Goal: Information Seeking & Learning: Learn about a topic

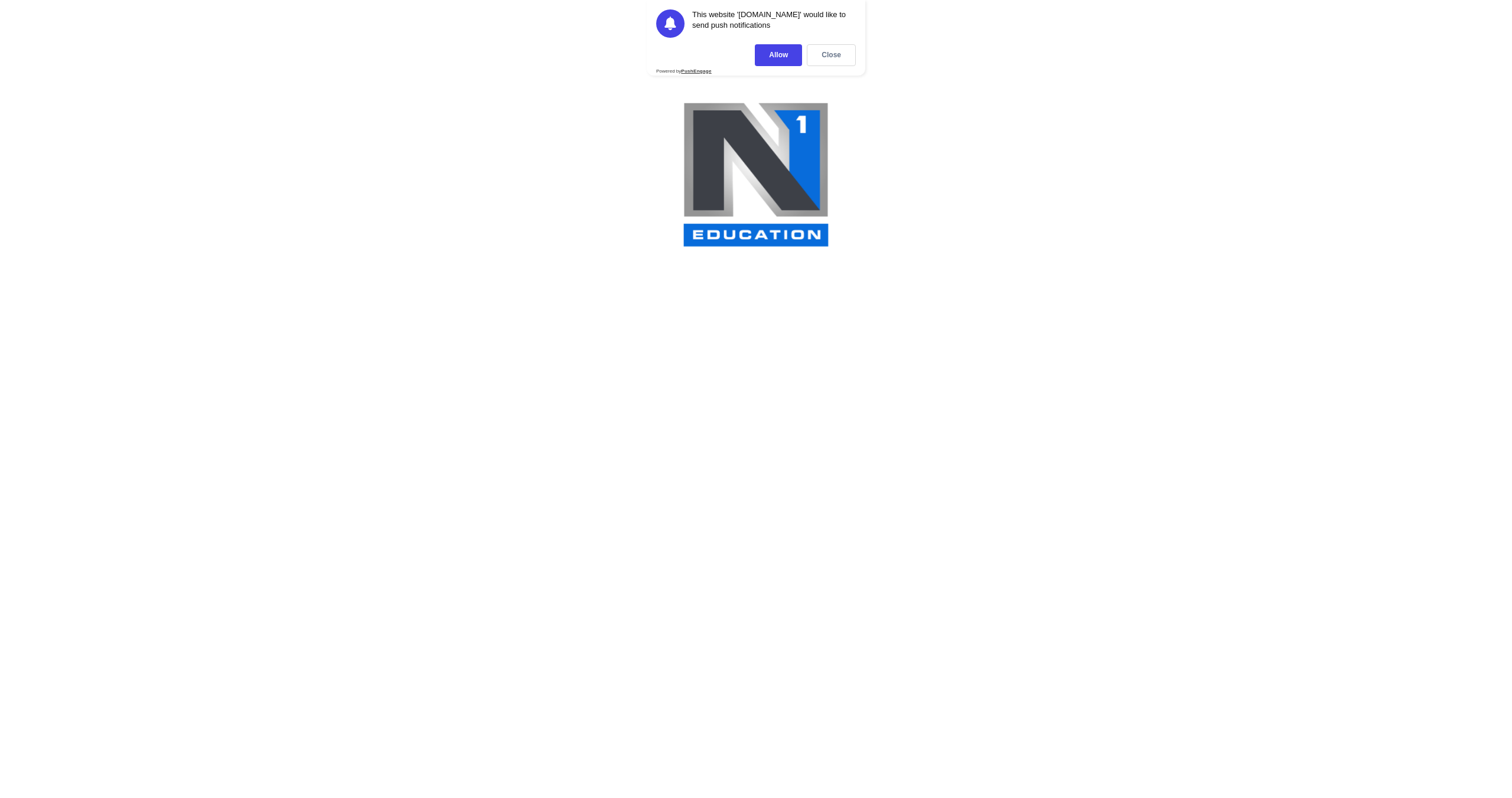
click at [844, 52] on div "Close" at bounding box center [831, 55] width 49 height 22
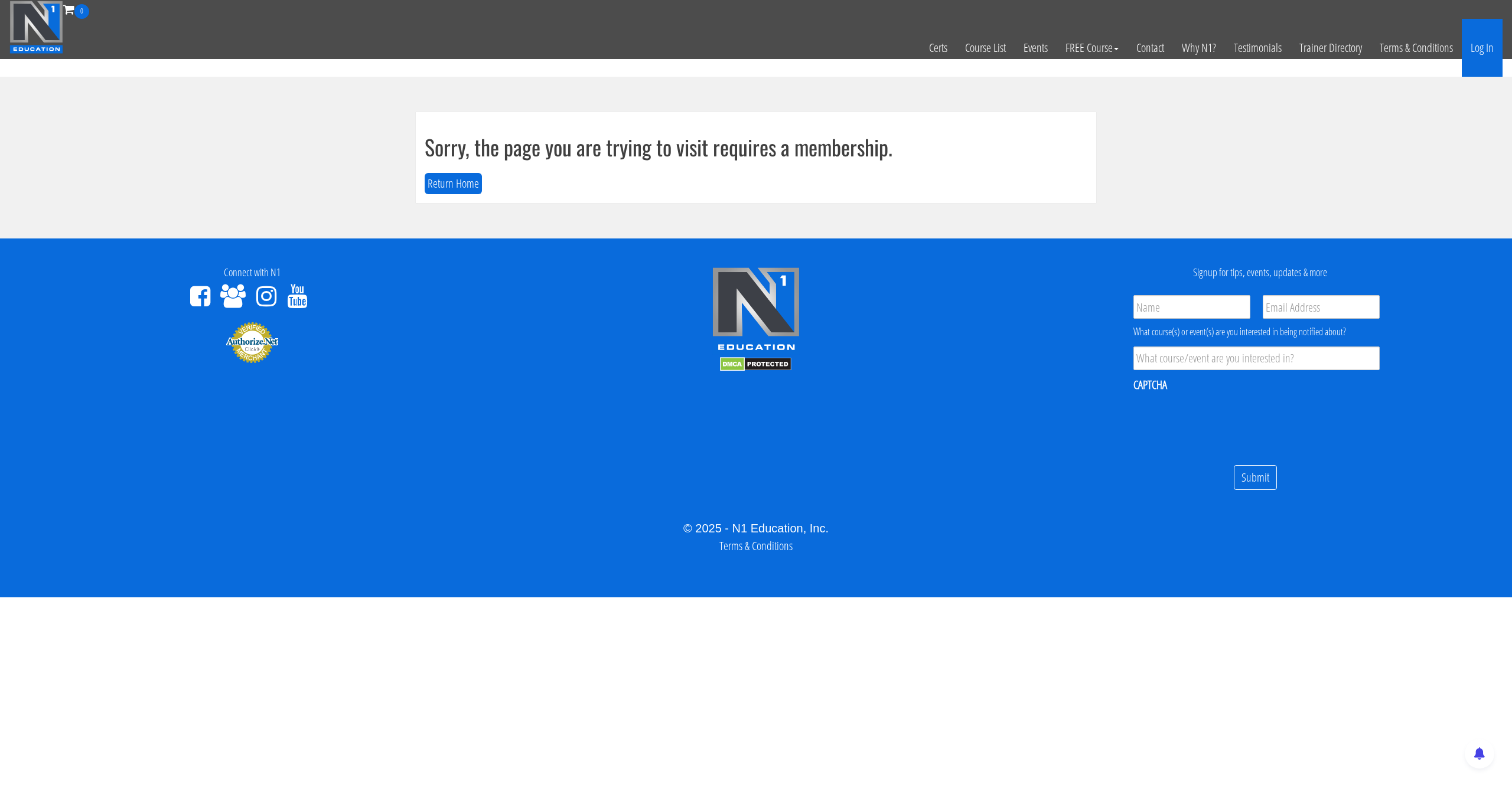
click at [1489, 35] on link "Log In" at bounding box center [1482, 48] width 41 height 58
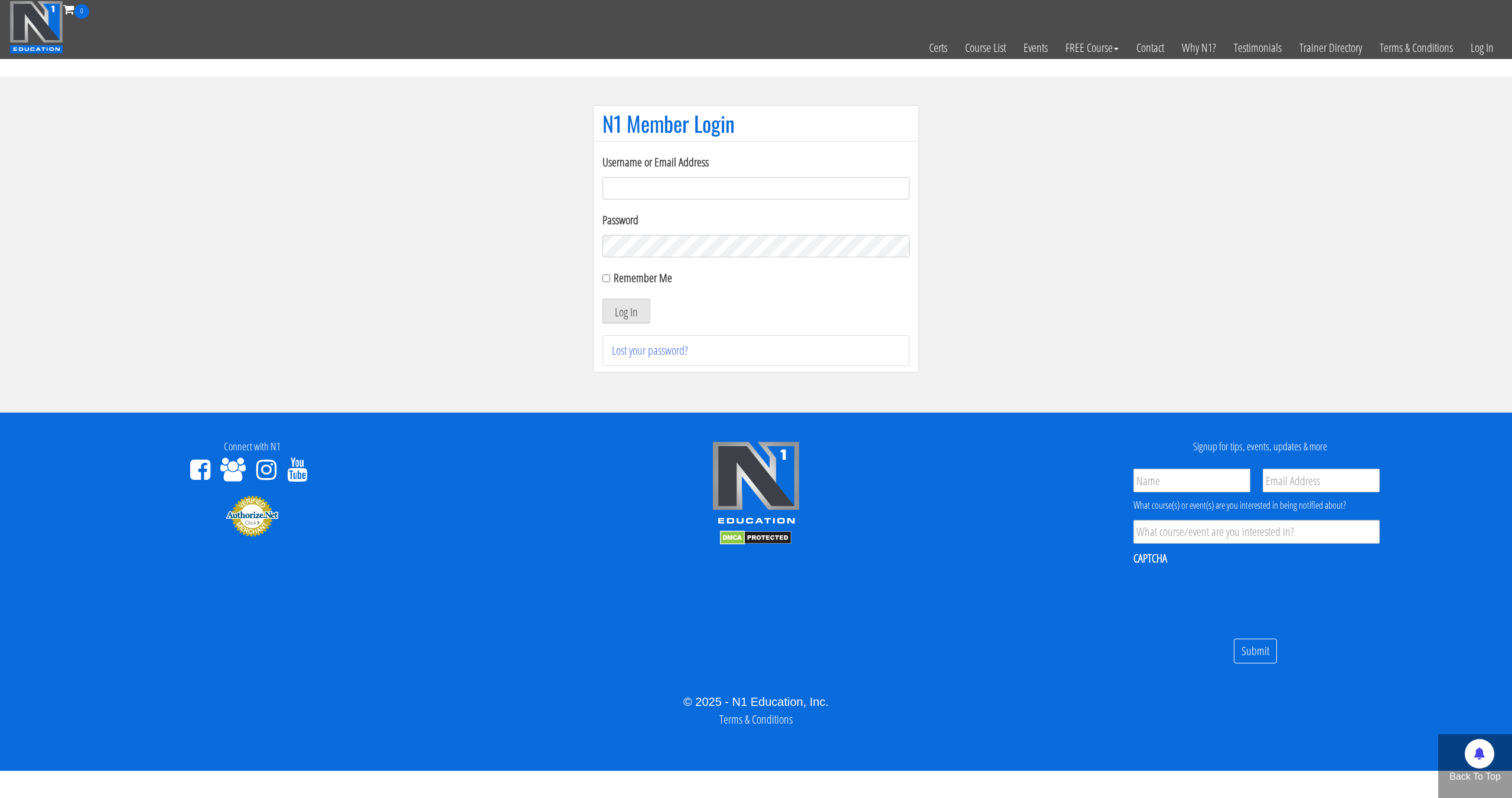
type input "[EMAIL_ADDRESS][DOMAIN_NAME]"
click at [603, 299] on button "Log In" at bounding box center [627, 311] width 48 height 25
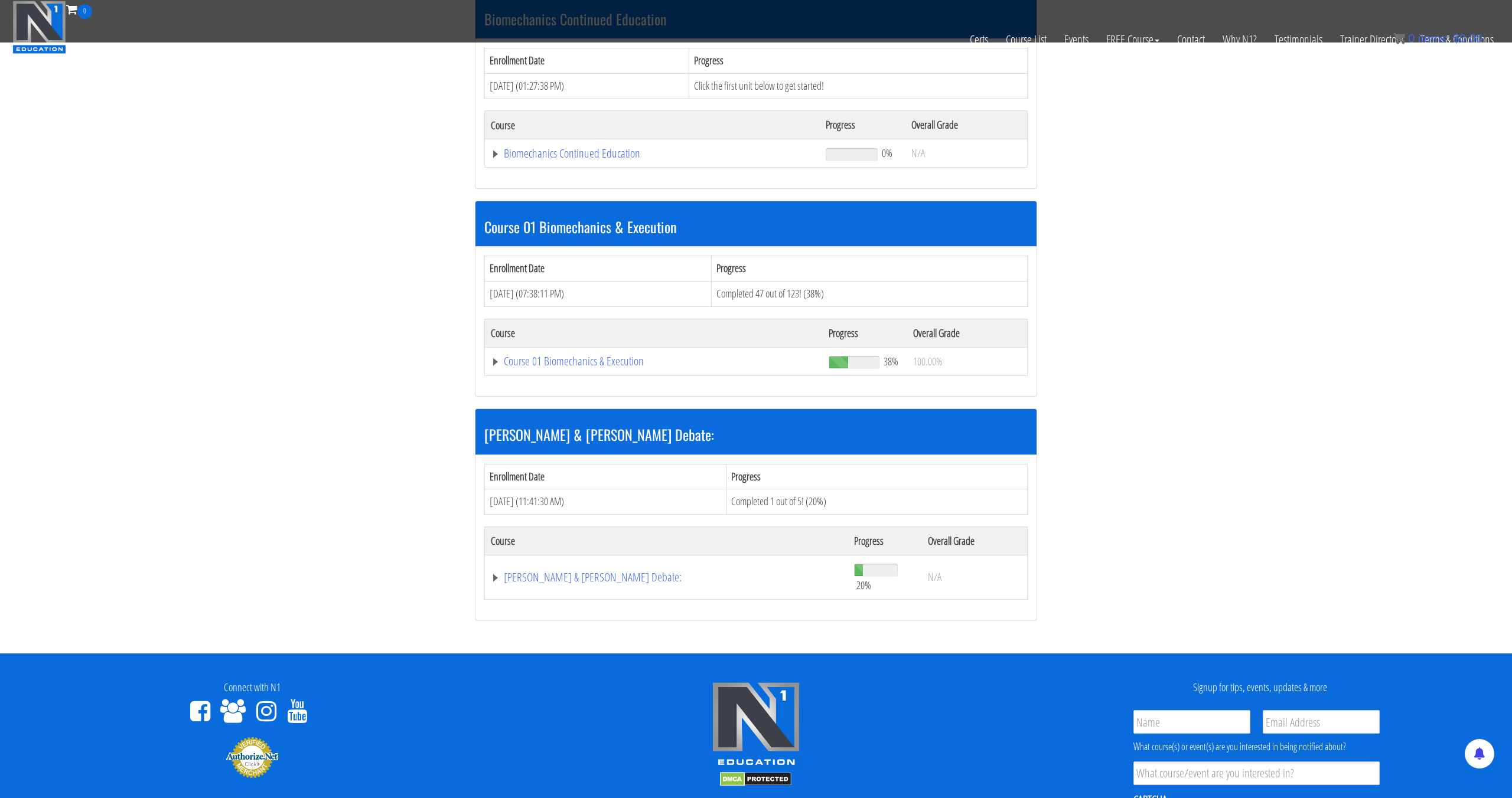
scroll to position [238, 0]
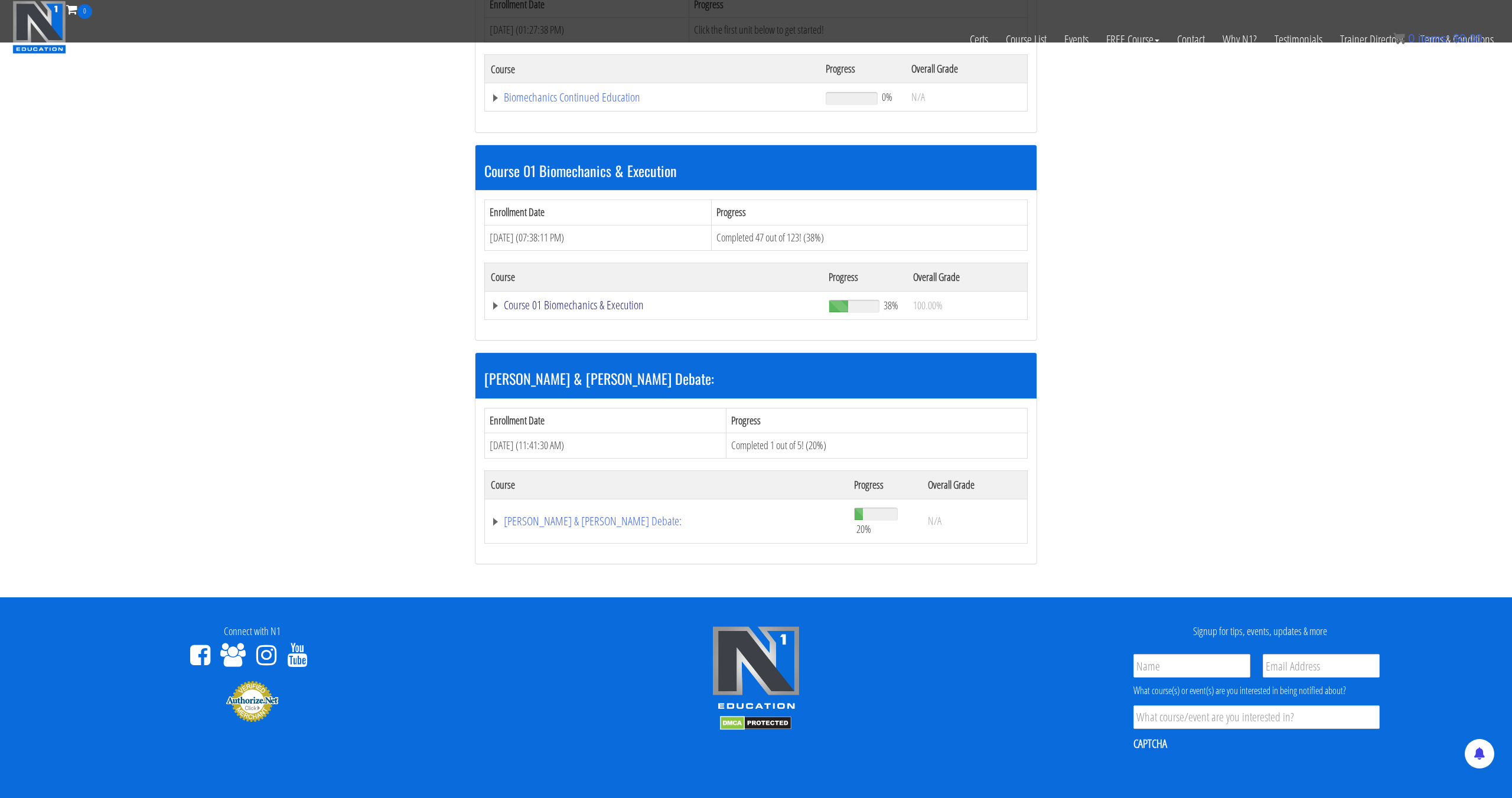
click at [593, 309] on link "Course 01 Biomechanics & Execution" at bounding box center [654, 305] width 326 height 12
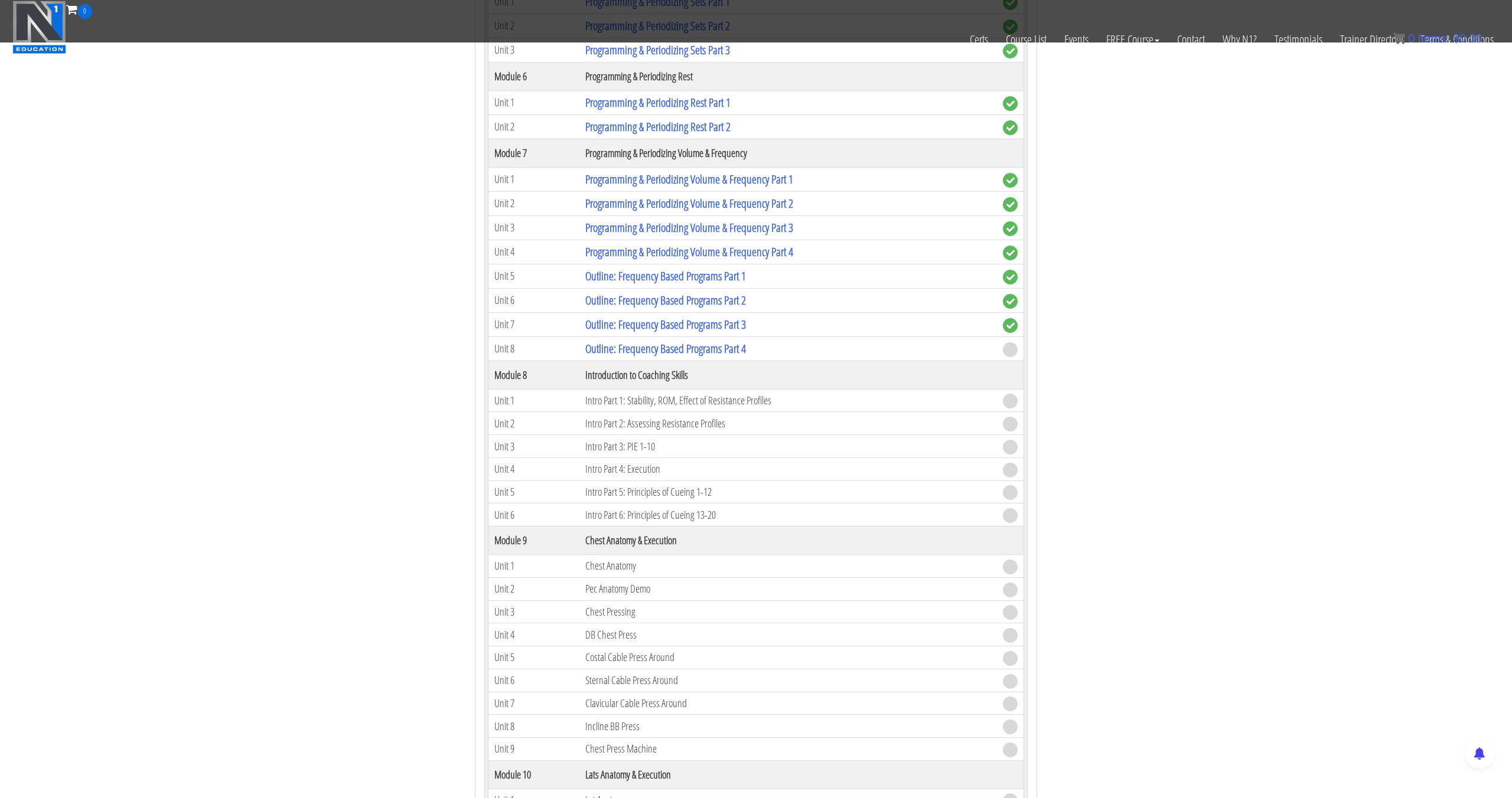
scroll to position [1583, 0]
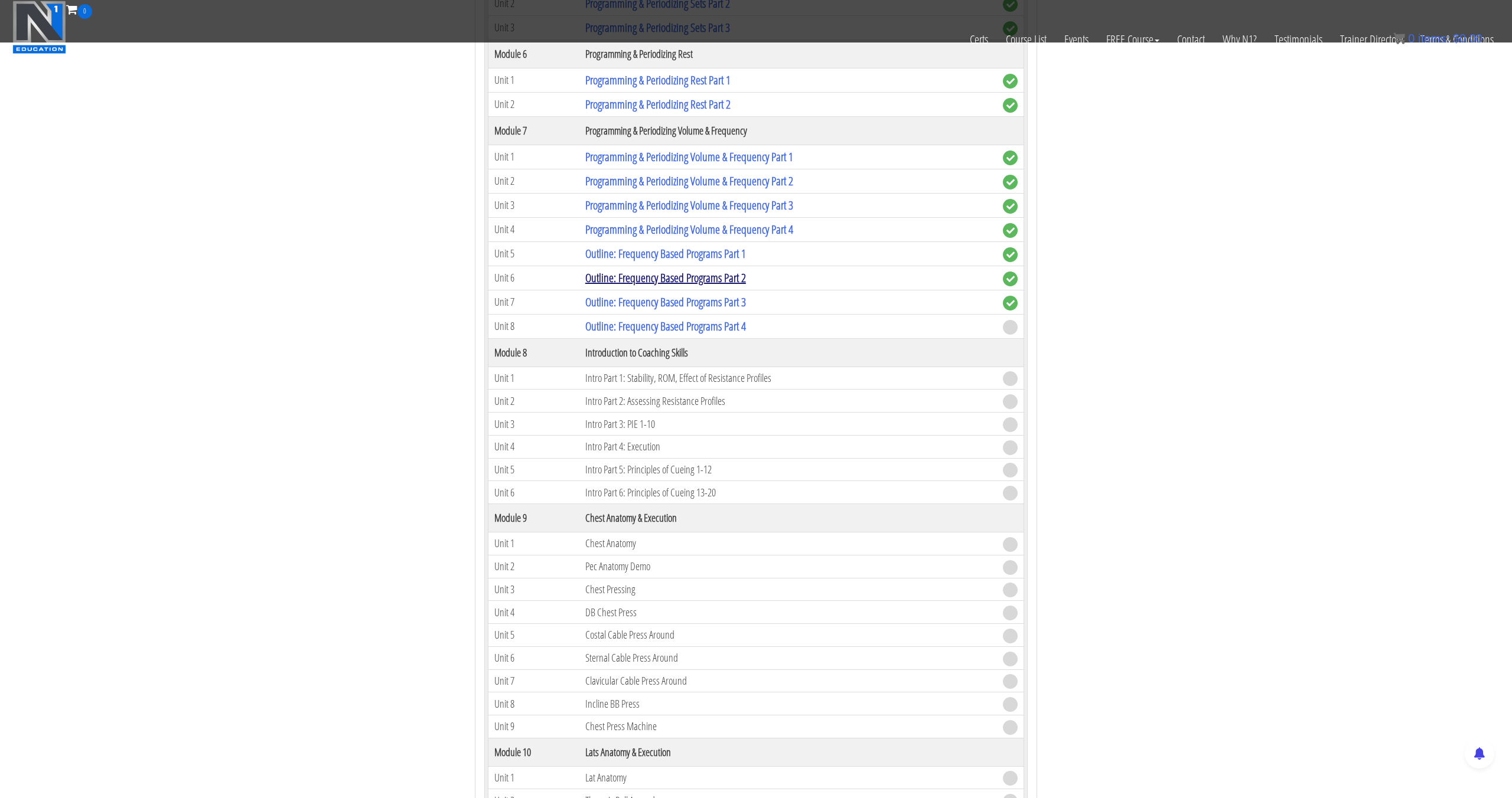
click at [634, 280] on link "Outline: Frequency Based Programs Part 2" at bounding box center [665, 278] width 160 height 16
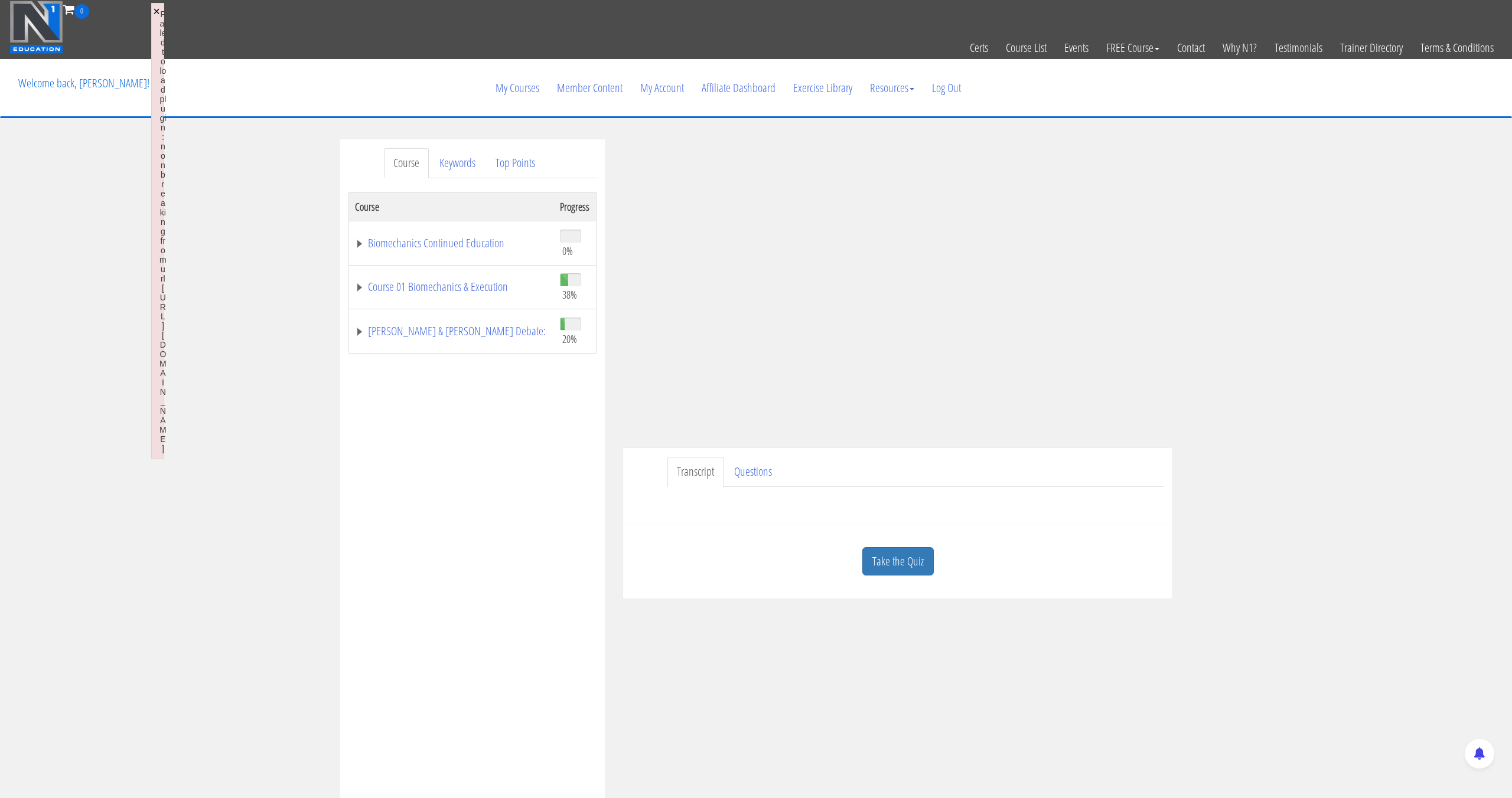
click at [154, 7] on button "×" at bounding box center [156, 11] width 7 height 12
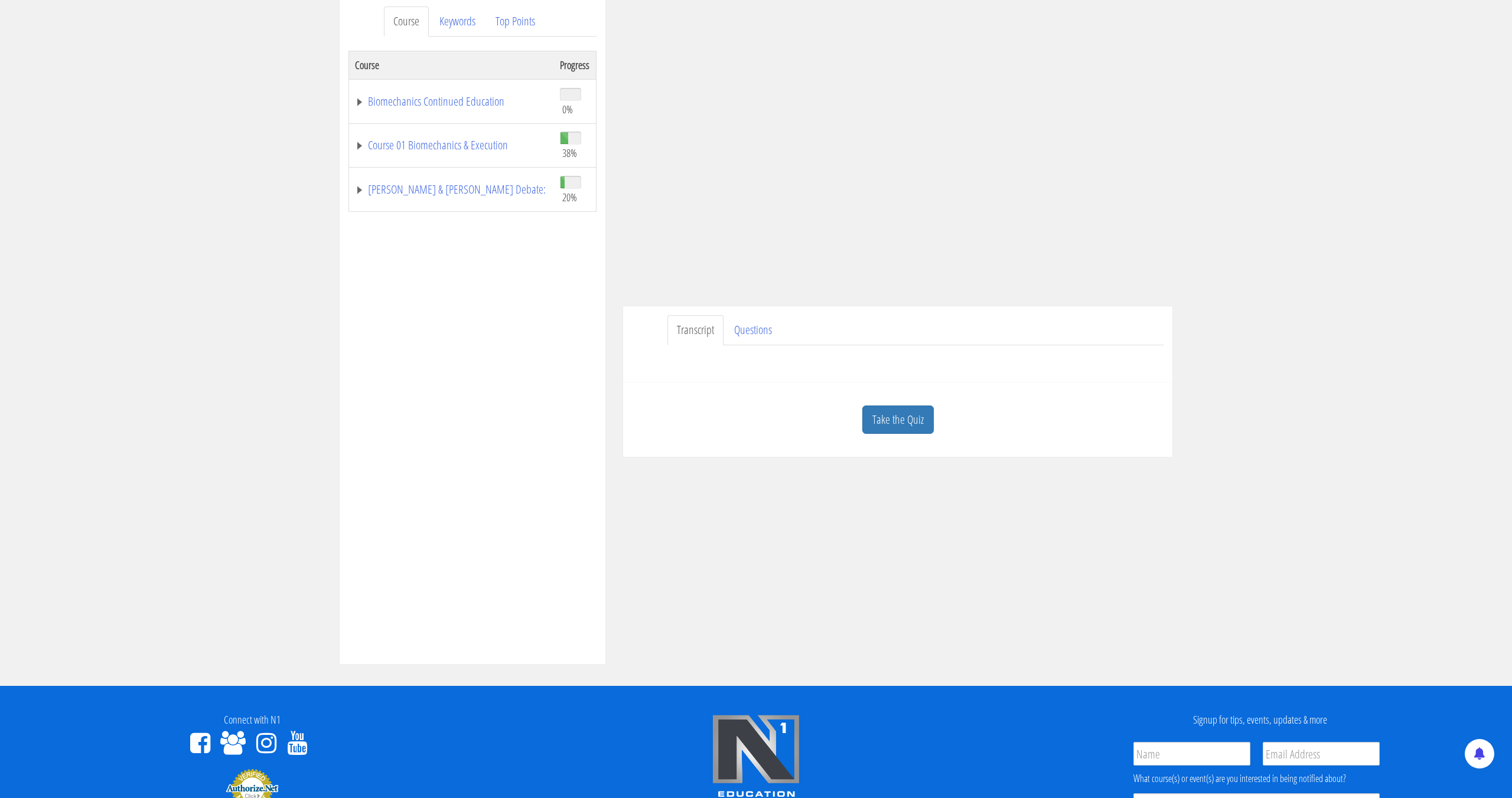
scroll to position [149, 0]
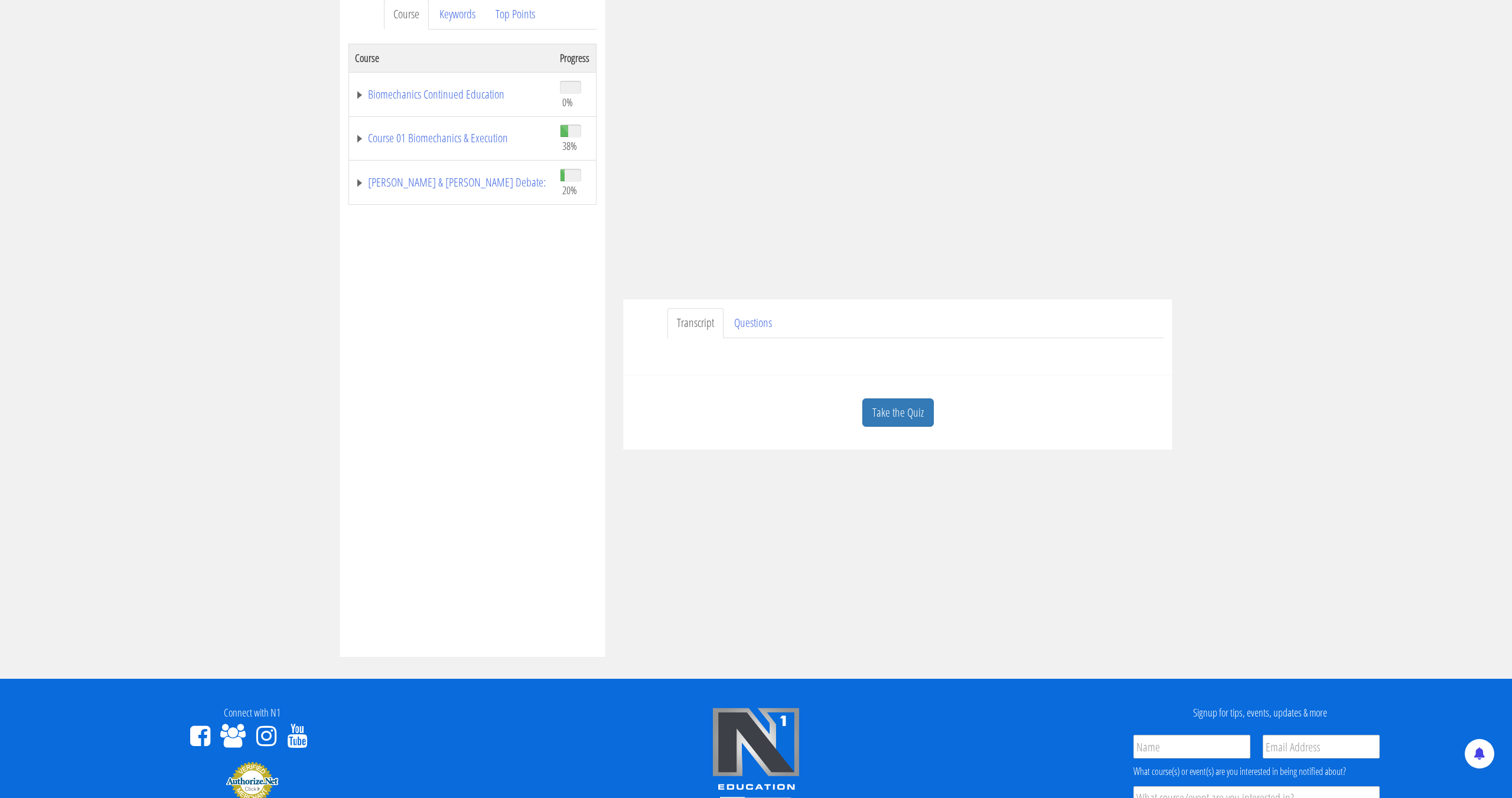
click at [905, 405] on link "Take the Quiz" at bounding box center [897, 412] width 71 height 29
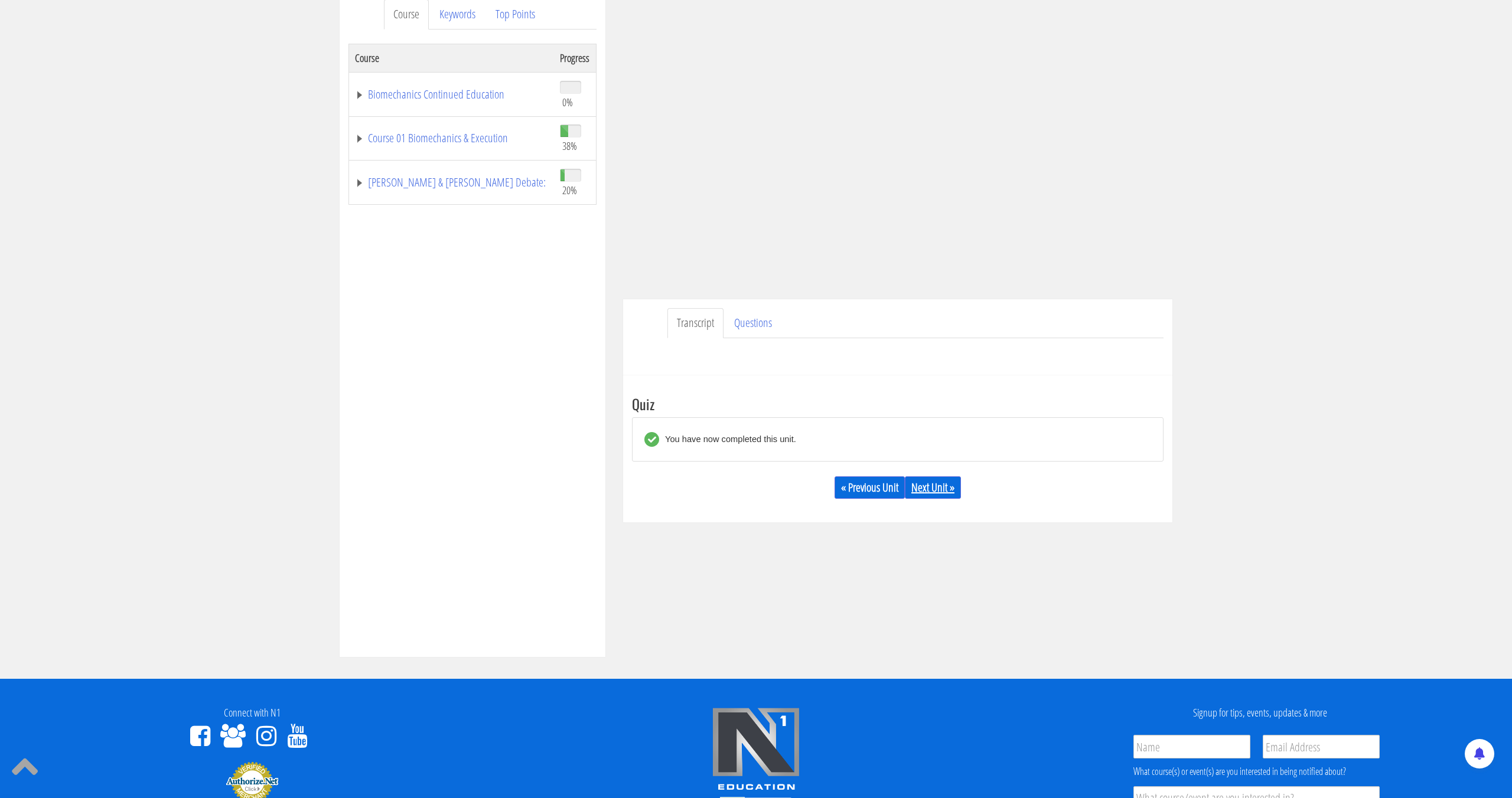
click at [946, 479] on link "Next Unit »" at bounding box center [932, 487] width 56 height 23
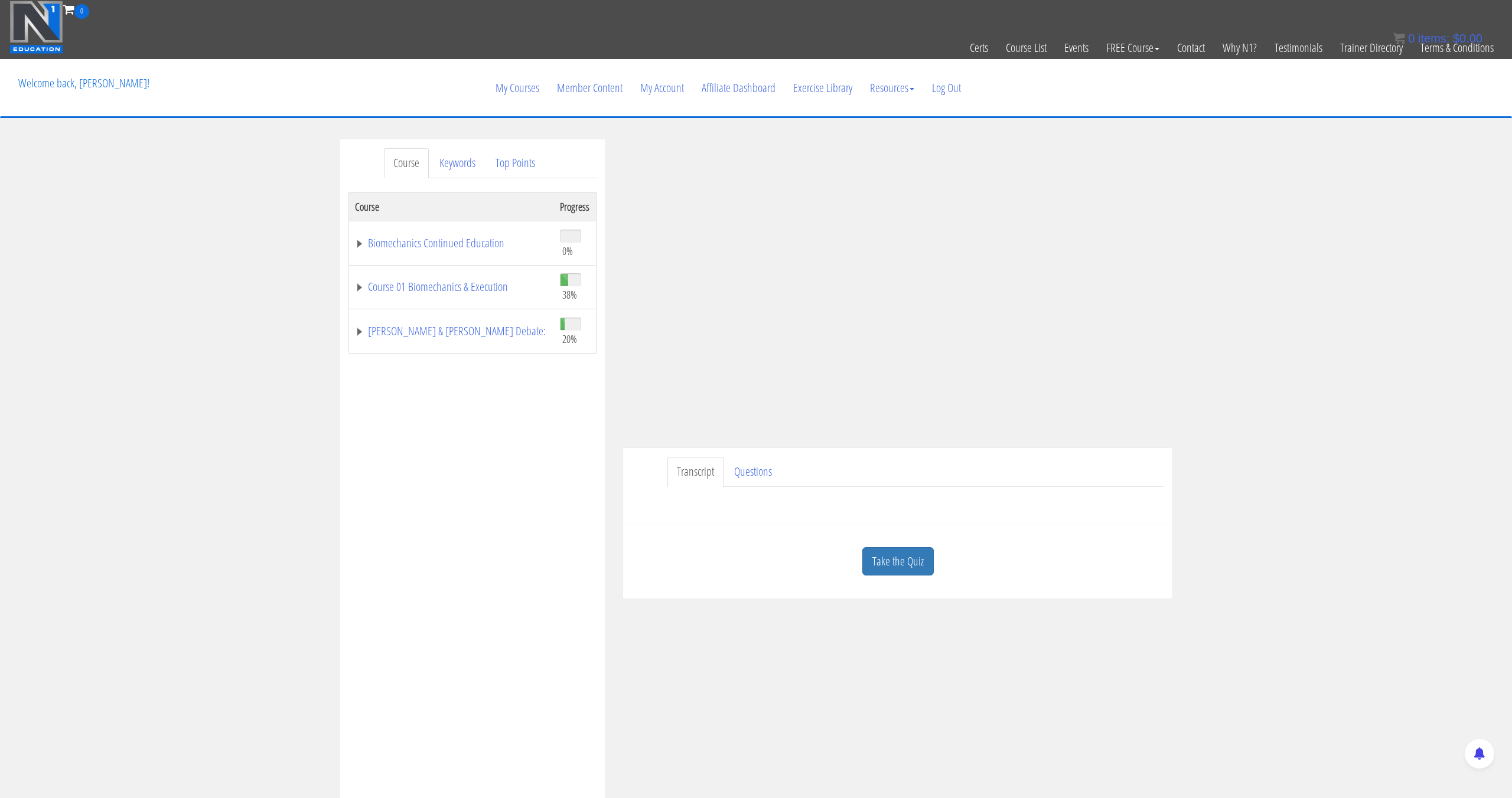
click at [897, 570] on link "Take the Quiz" at bounding box center [897, 561] width 71 height 29
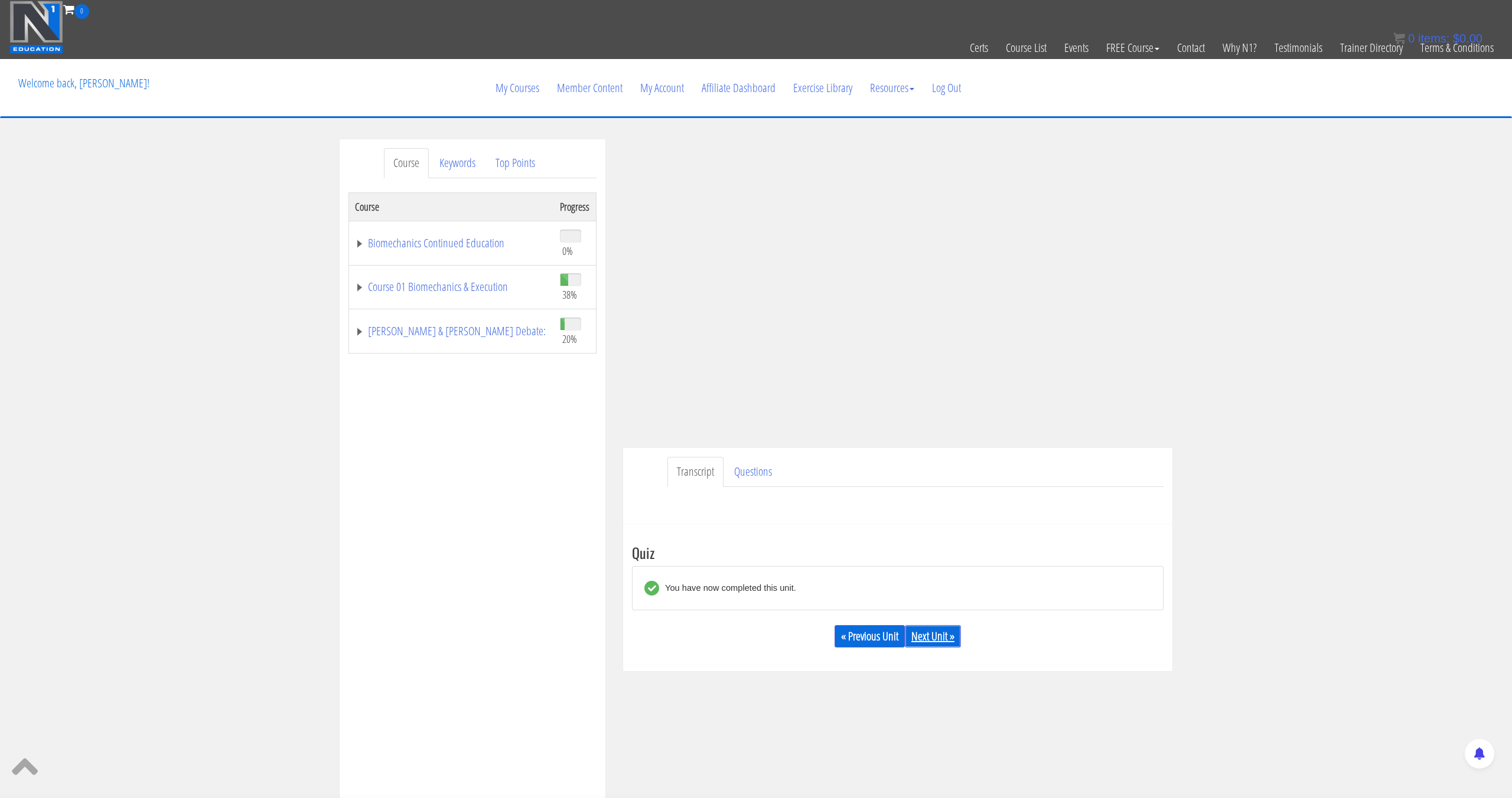
click at [910, 625] on div "« Previous Unit Next Unit »" at bounding box center [897, 636] width 531 height 40
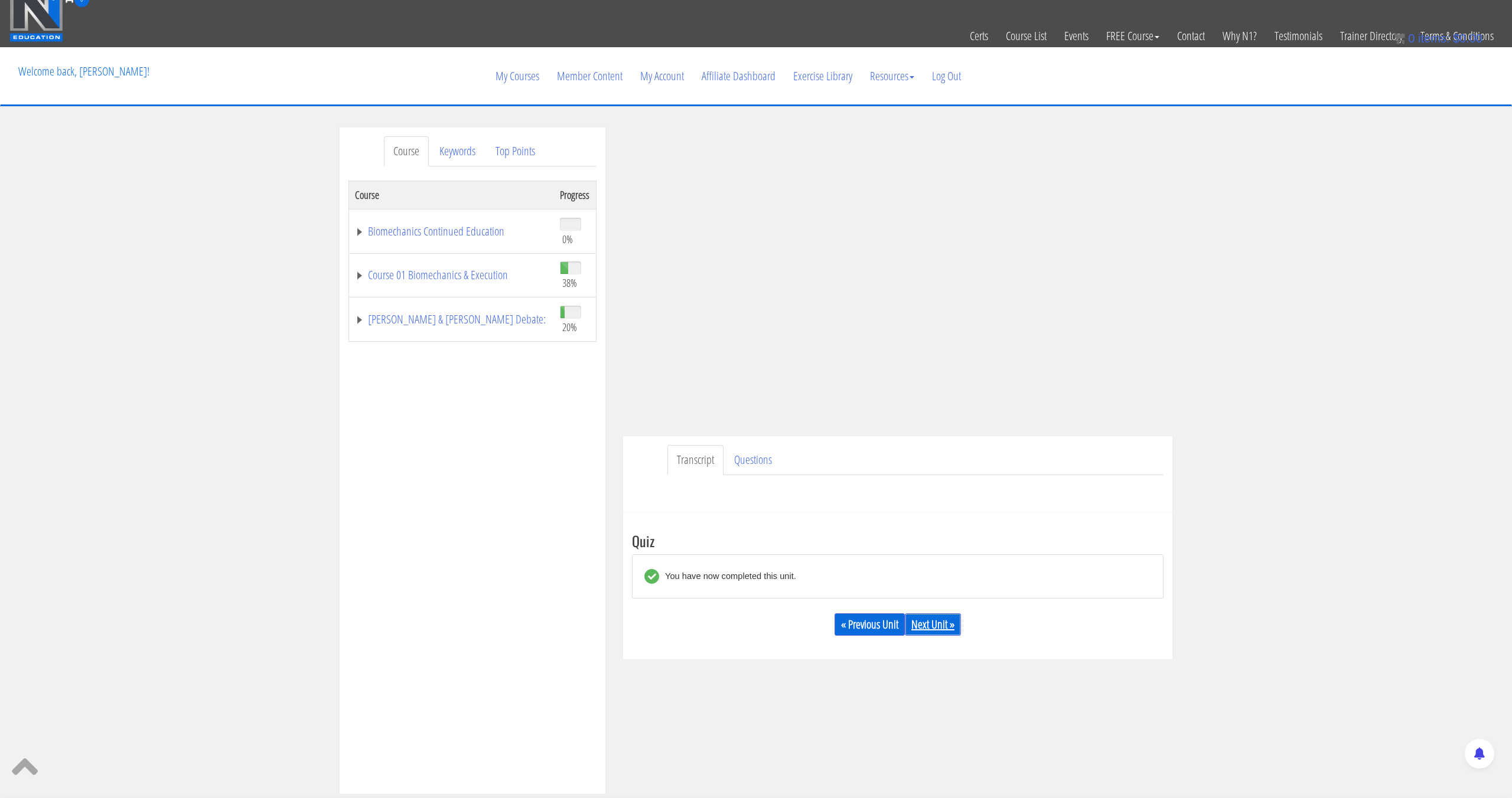
scroll to position [16, 0]
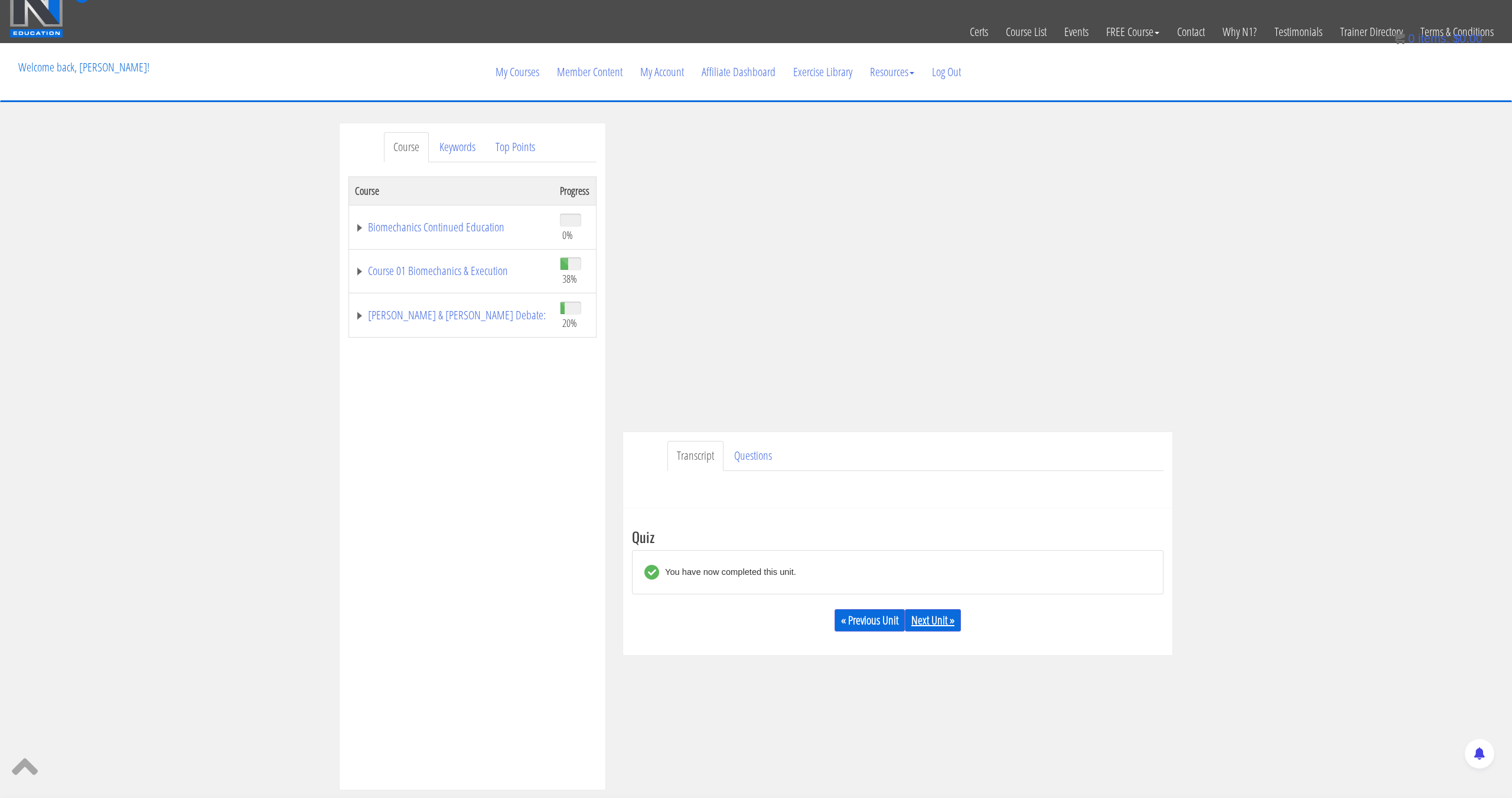
click at [940, 614] on link "Next Unit »" at bounding box center [932, 621] width 56 height 23
